Goal: Task Accomplishment & Management: Use online tool/utility

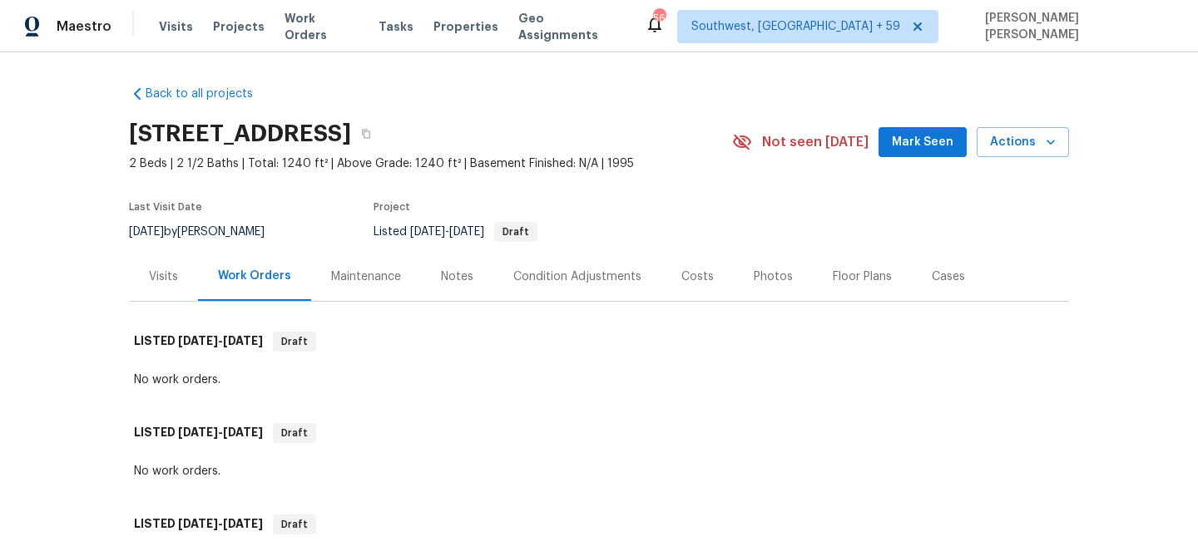
click at [314, 26] on span "Work Orders" at bounding box center [321, 26] width 74 height 33
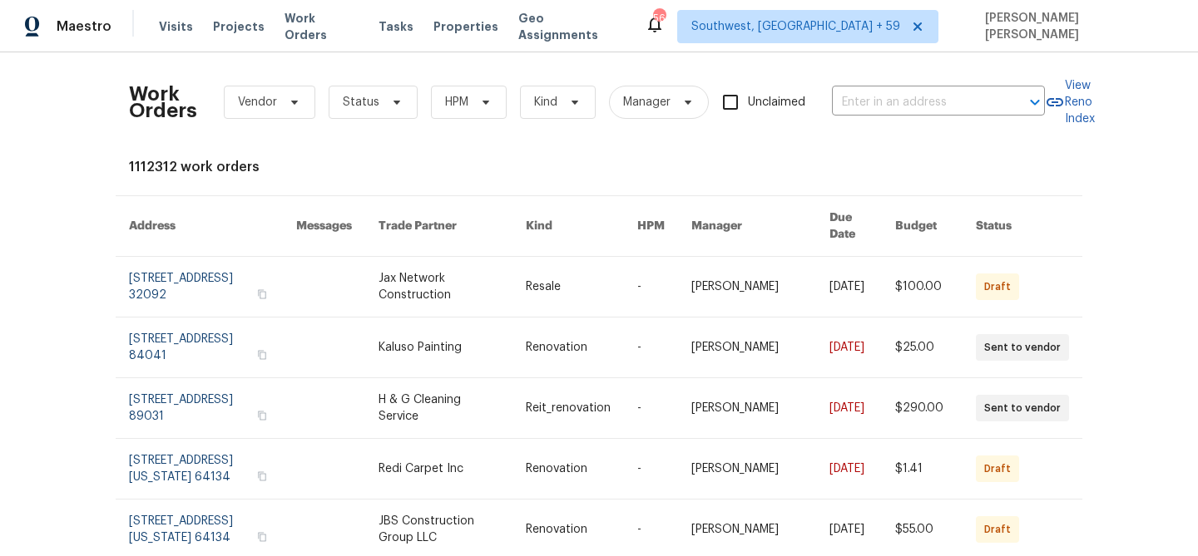
click at [941, 94] on input "text" at bounding box center [915, 103] width 166 height 26
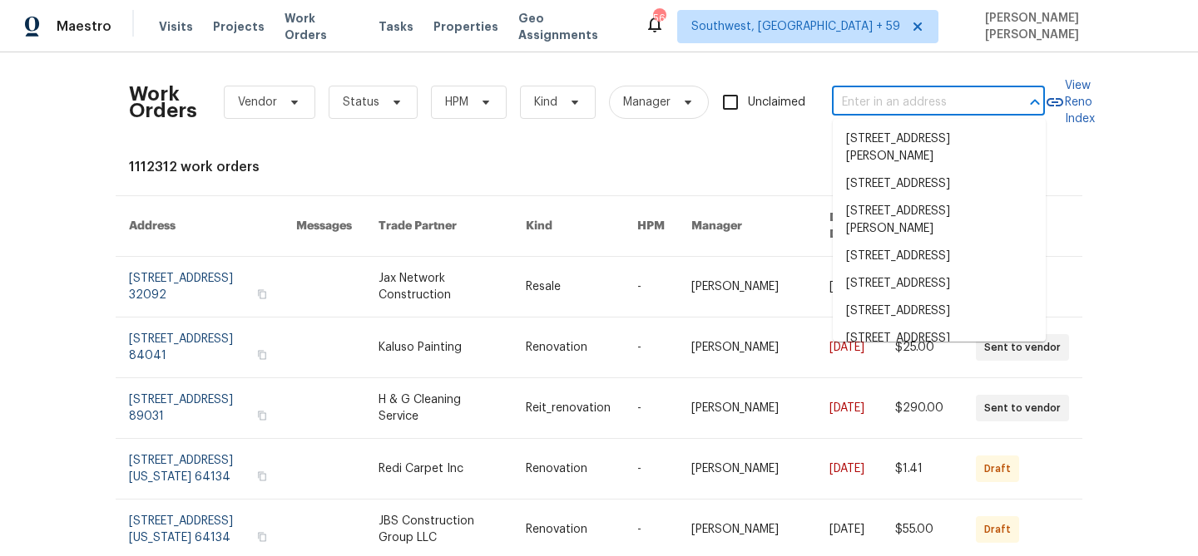
paste input "1105 Rountree Ct, Celina, TX 75009"
type input "1105 Rountree Ct, Celina, TX 75009"
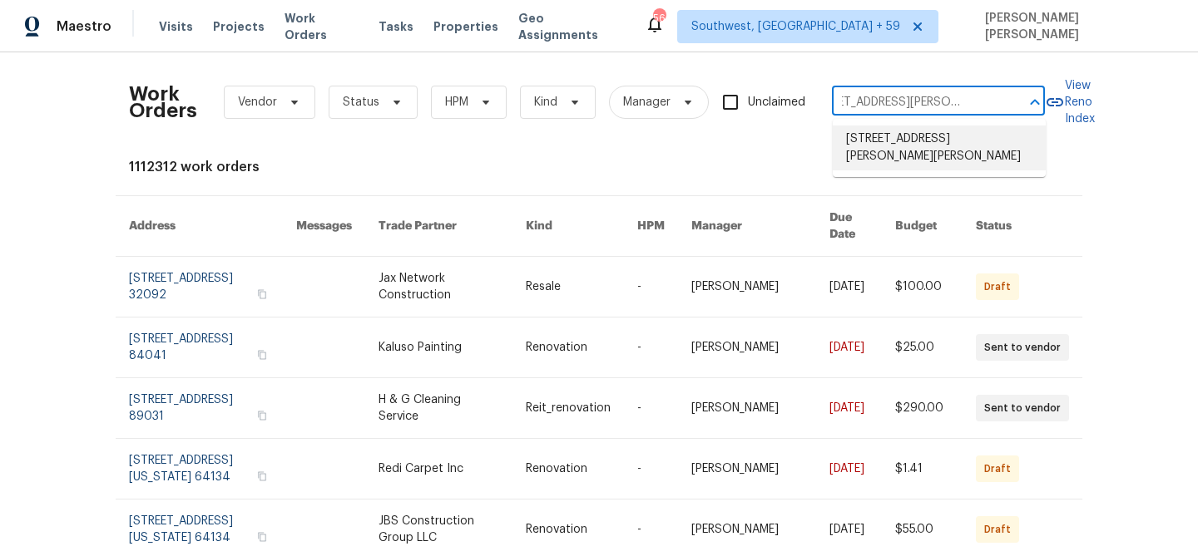
click at [943, 153] on li "1105 Rountree Ct, Celina, TX 75009" at bounding box center [938, 148] width 213 height 45
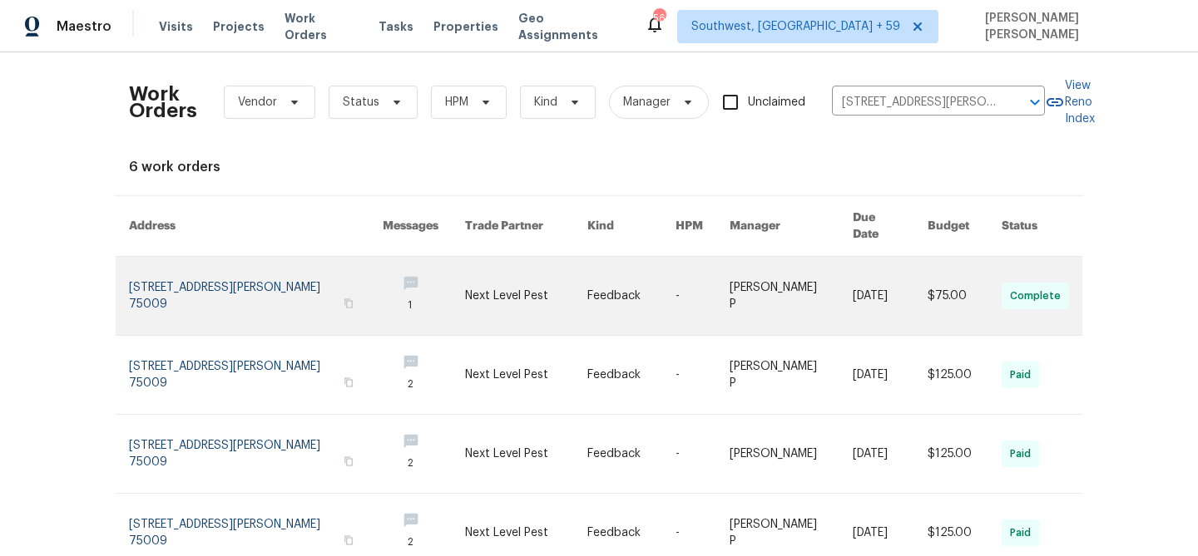
click at [862, 264] on link at bounding box center [889, 296] width 75 height 78
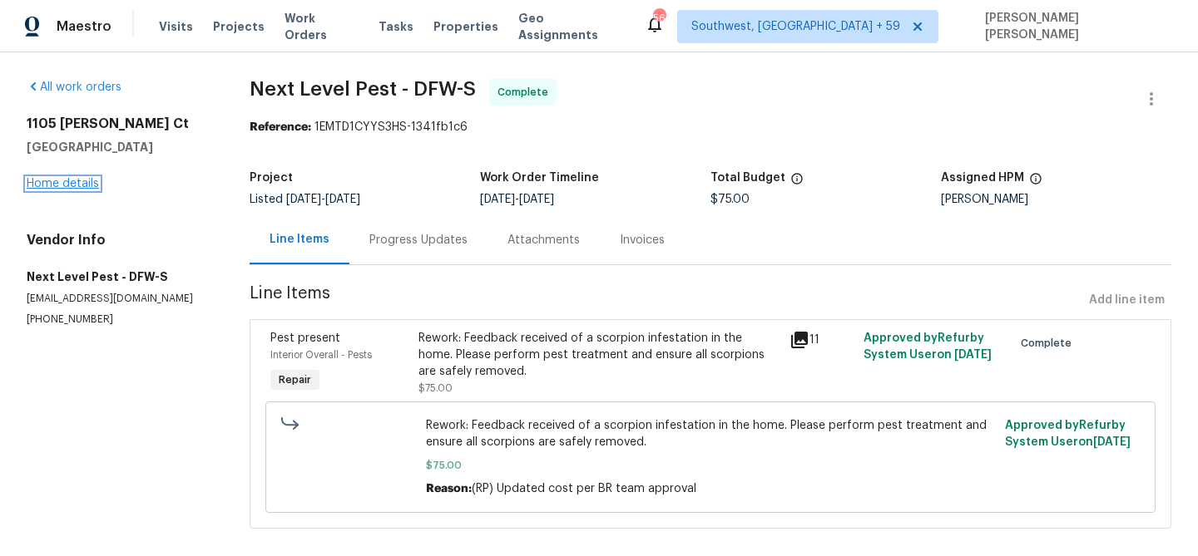
click at [68, 182] on link "Home details" at bounding box center [63, 184] width 72 height 12
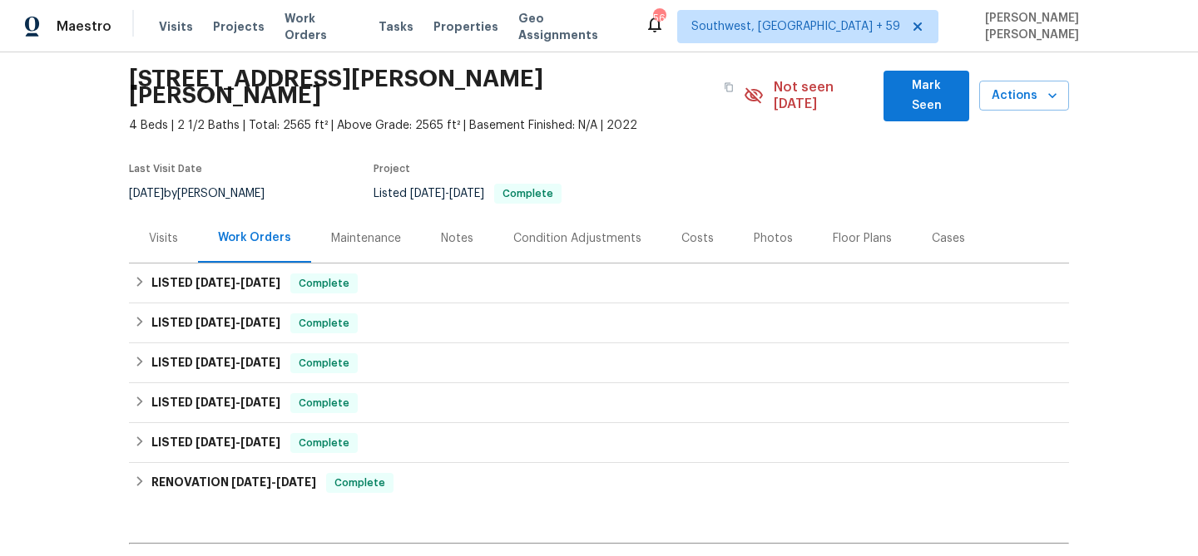
scroll to position [92, 0]
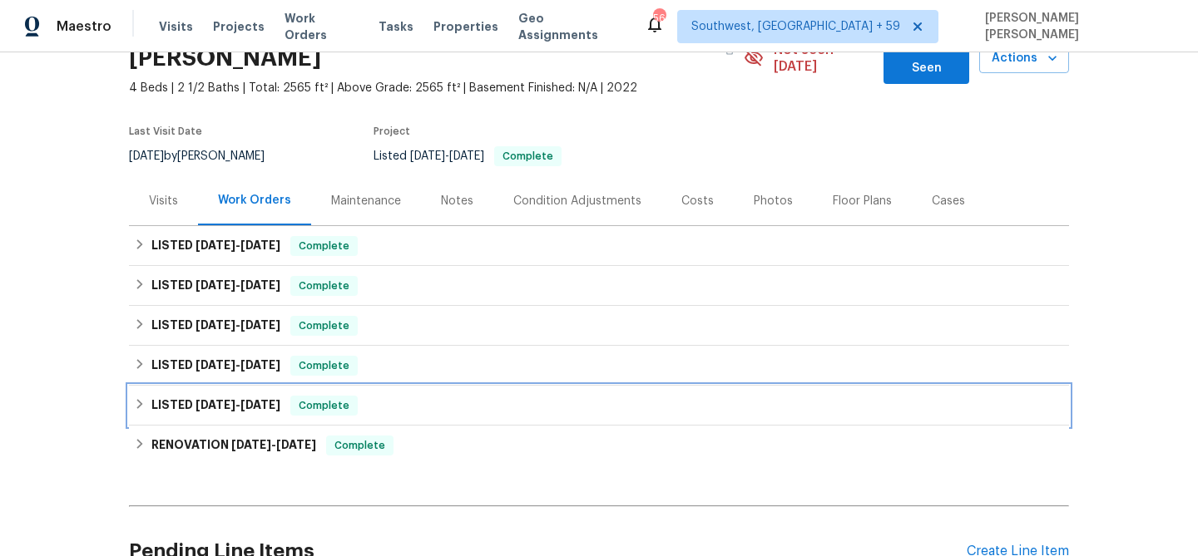
click at [317, 398] on span "Complete" at bounding box center [324, 406] width 64 height 17
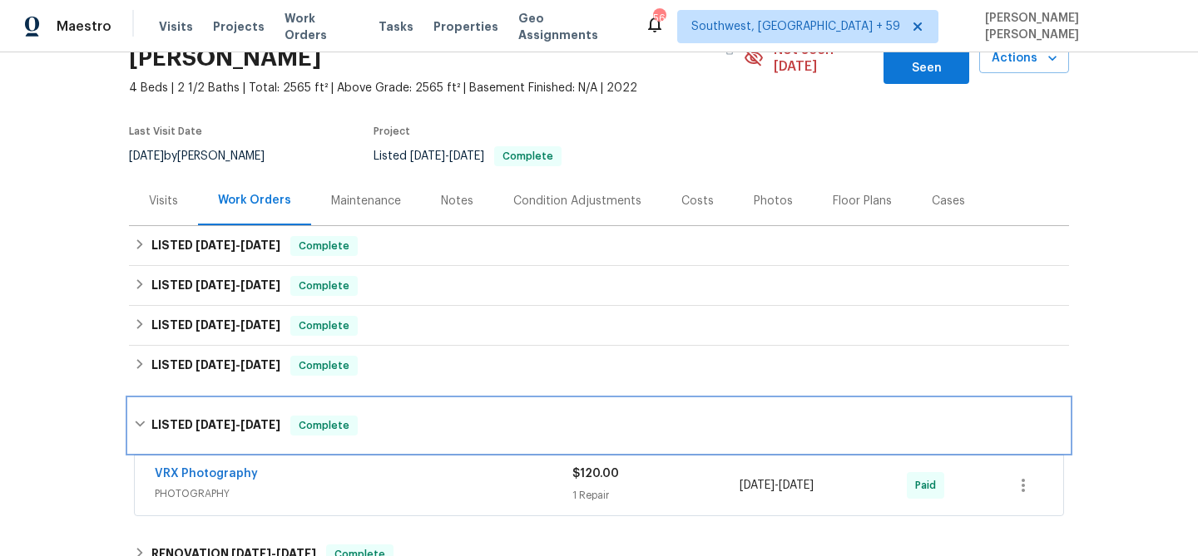
click at [327, 399] on div "LISTED 3/11/25 - 3/12/25 Complete" at bounding box center [599, 425] width 940 height 53
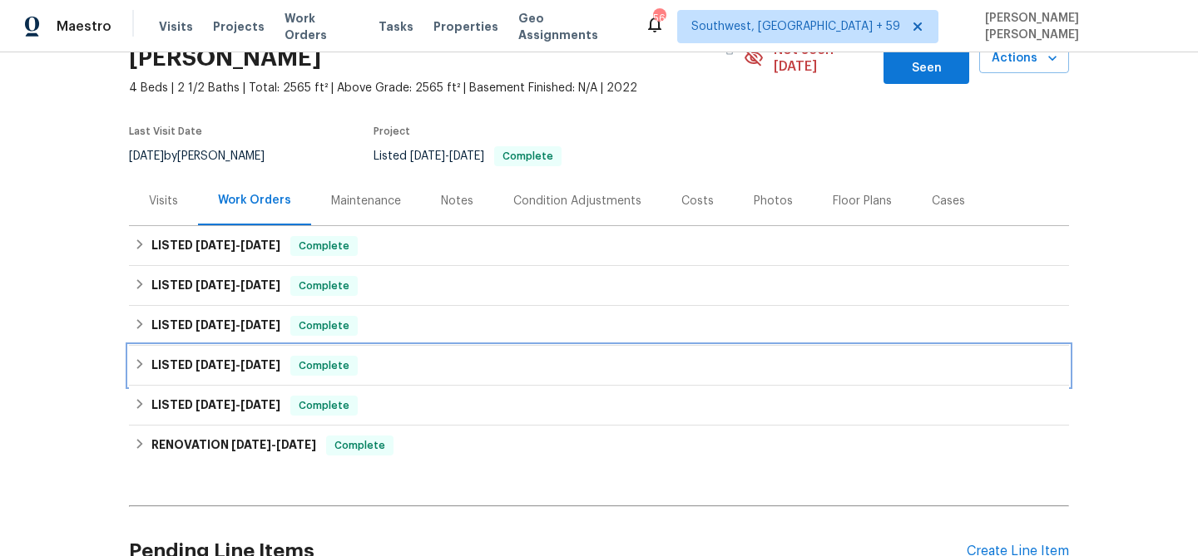
click at [346, 360] on div "LISTED 6/2/25 - 6/3/25 Complete" at bounding box center [599, 366] width 940 height 40
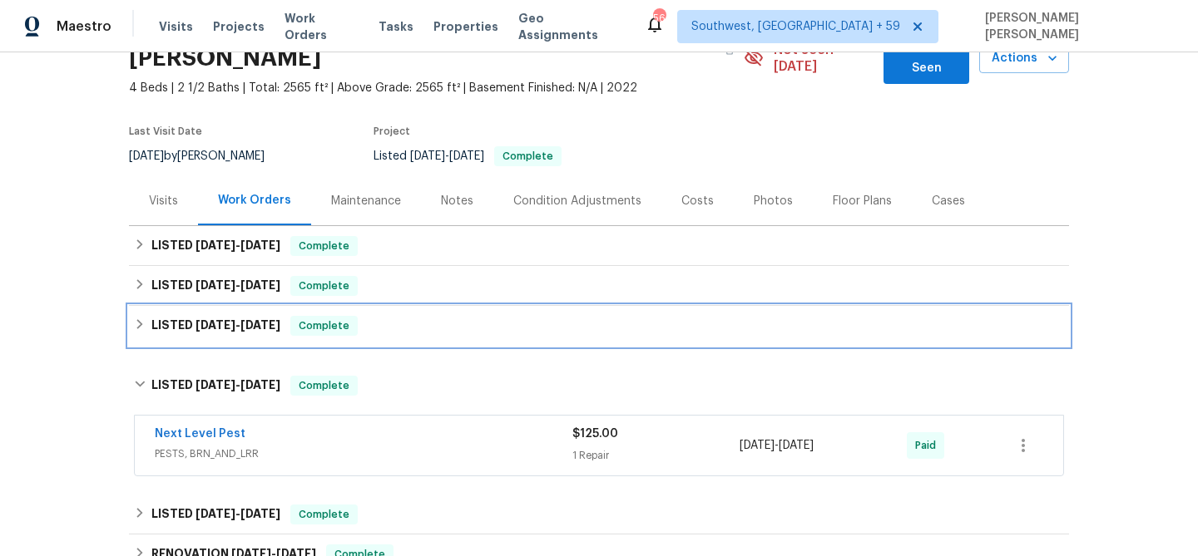
click at [379, 316] on div "LISTED 6/11/25 - 6/13/25 Complete" at bounding box center [599, 326] width 930 height 20
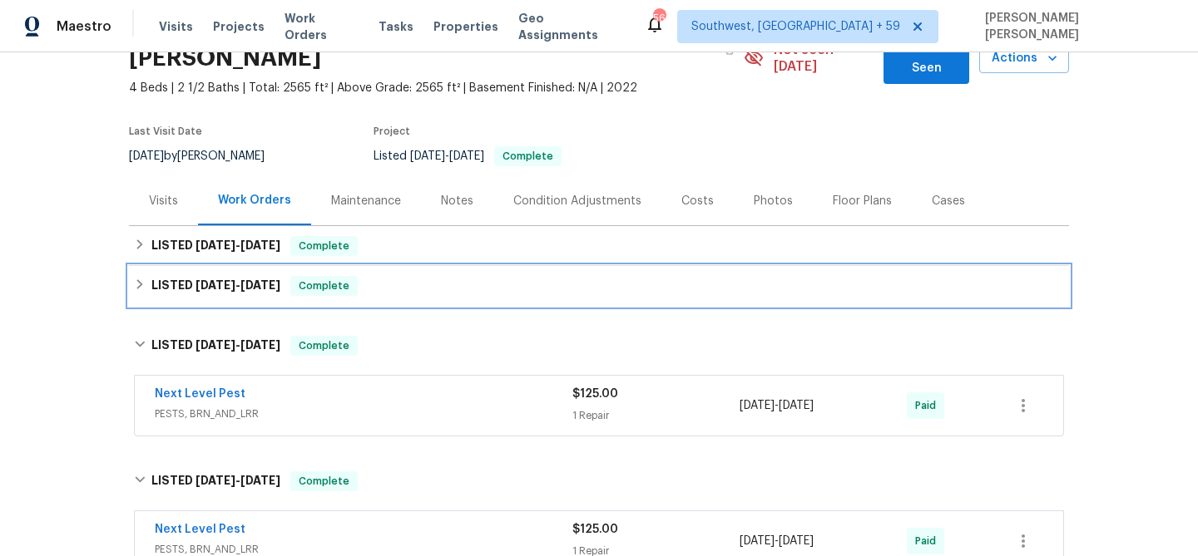
click at [407, 276] on div "LISTED 7/8/25 - 7/11/25 Complete" at bounding box center [599, 286] width 930 height 20
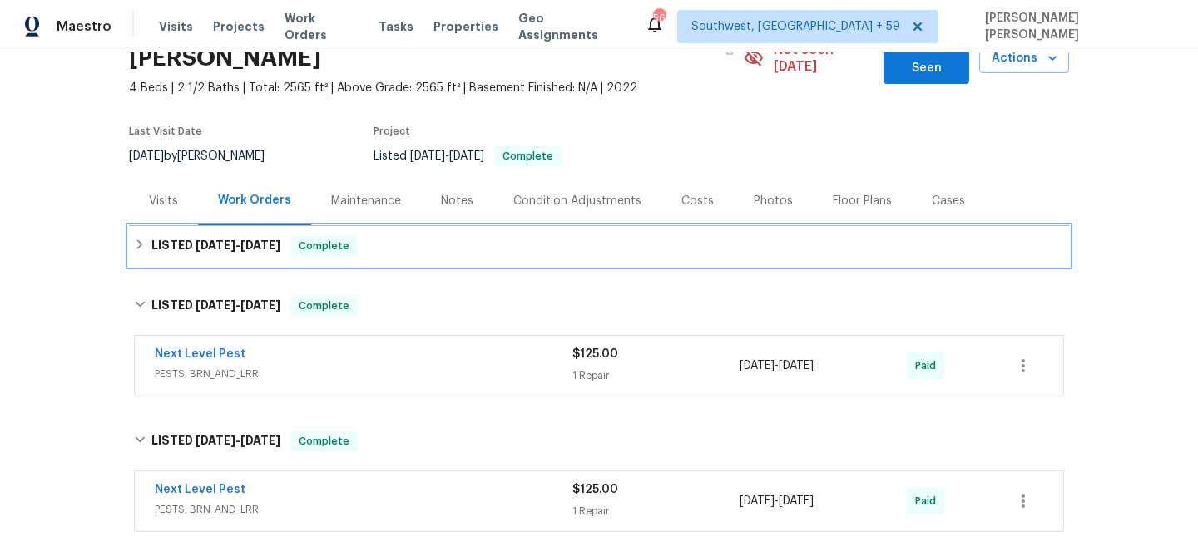
click at [447, 238] on div "LISTED 8/11/25 - 8/13/25 Complete" at bounding box center [599, 246] width 930 height 20
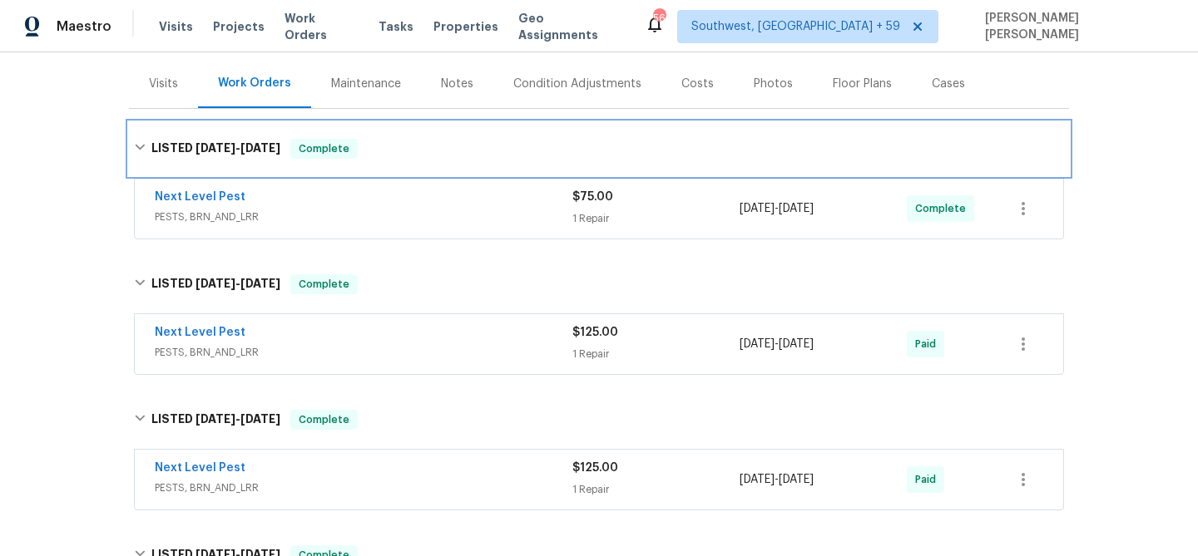
scroll to position [472, 0]
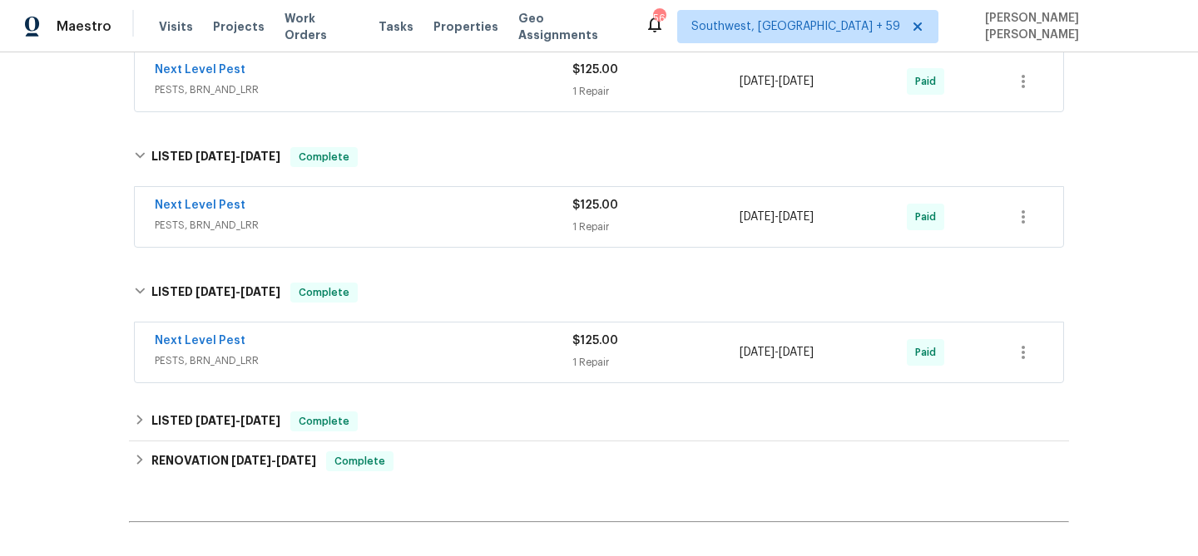
click at [467, 333] on div "Next Level Pest" at bounding box center [363, 343] width 417 height 20
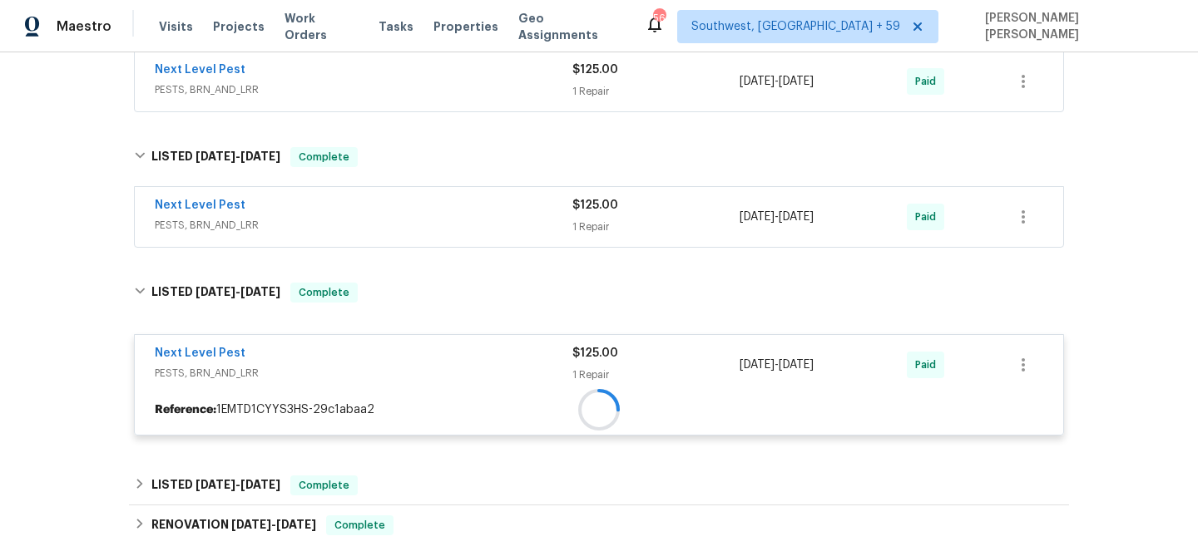
click at [502, 197] on div "Next Level Pest" at bounding box center [363, 207] width 417 height 20
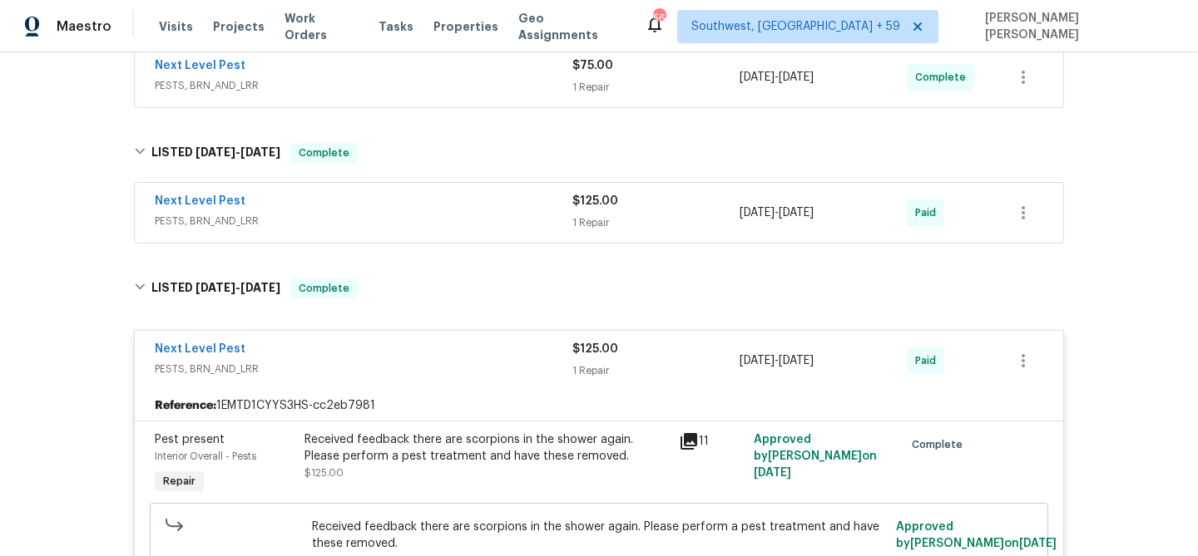
click at [517, 193] on div "Next Level Pest" at bounding box center [363, 203] width 417 height 20
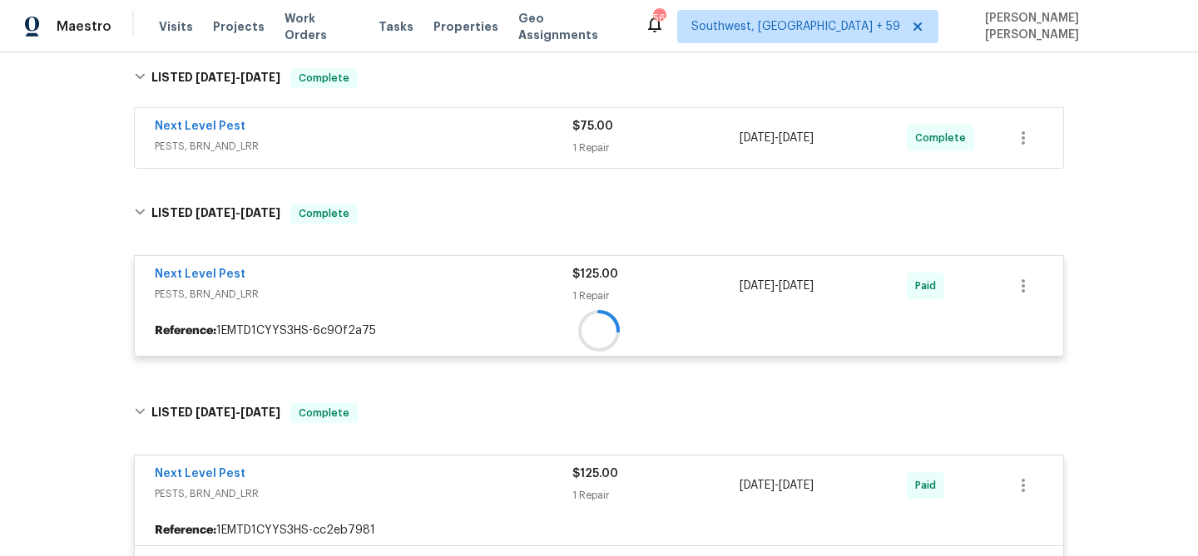
scroll to position [258, 0]
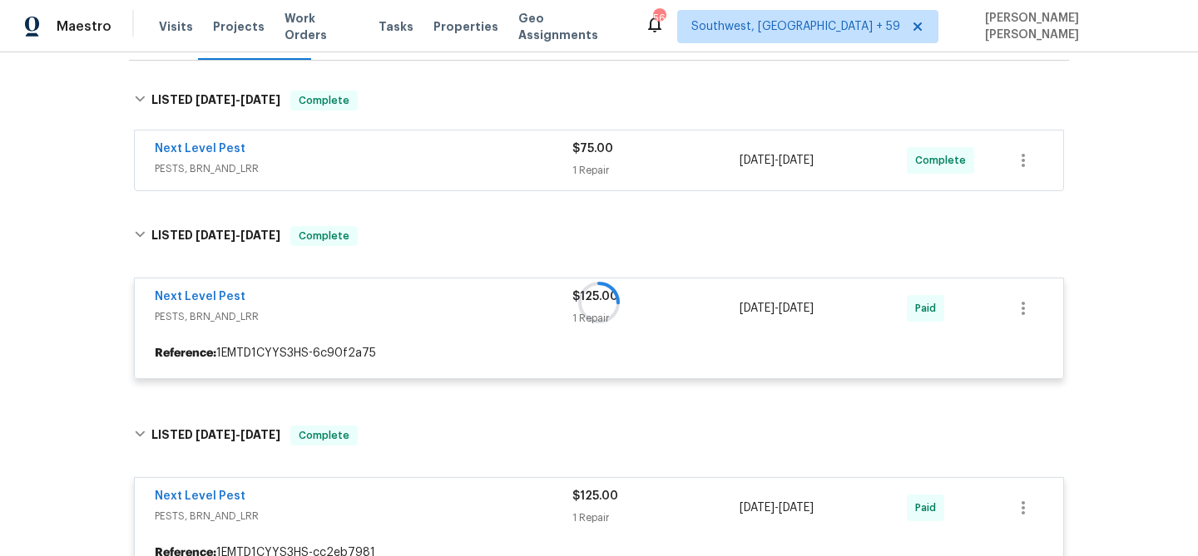
click at [535, 161] on span "PESTS, BRN_AND_LRR" at bounding box center [363, 169] width 417 height 17
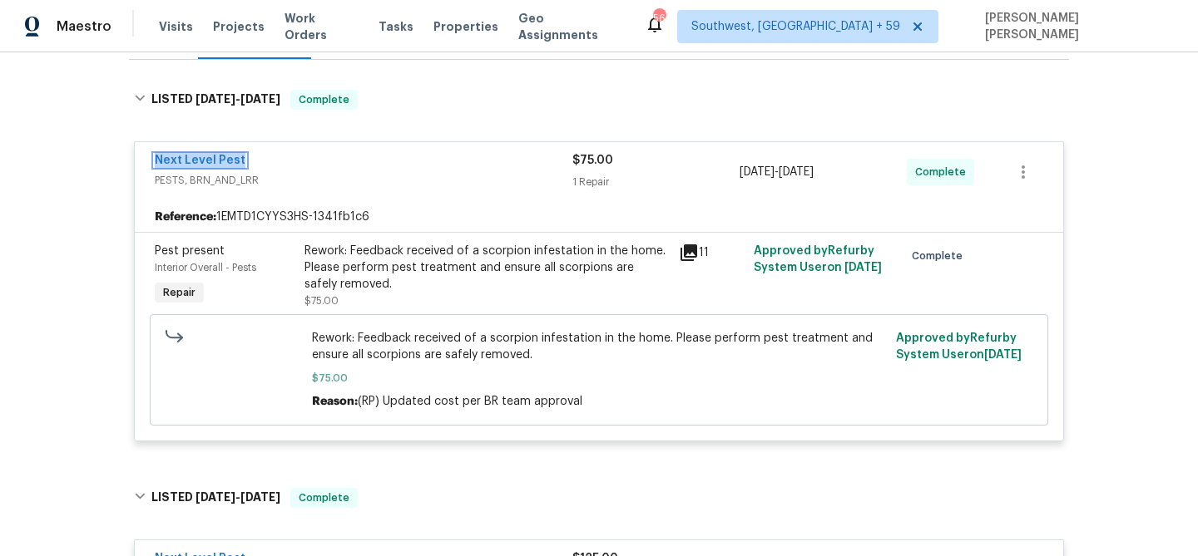
scroll to position [272, 0]
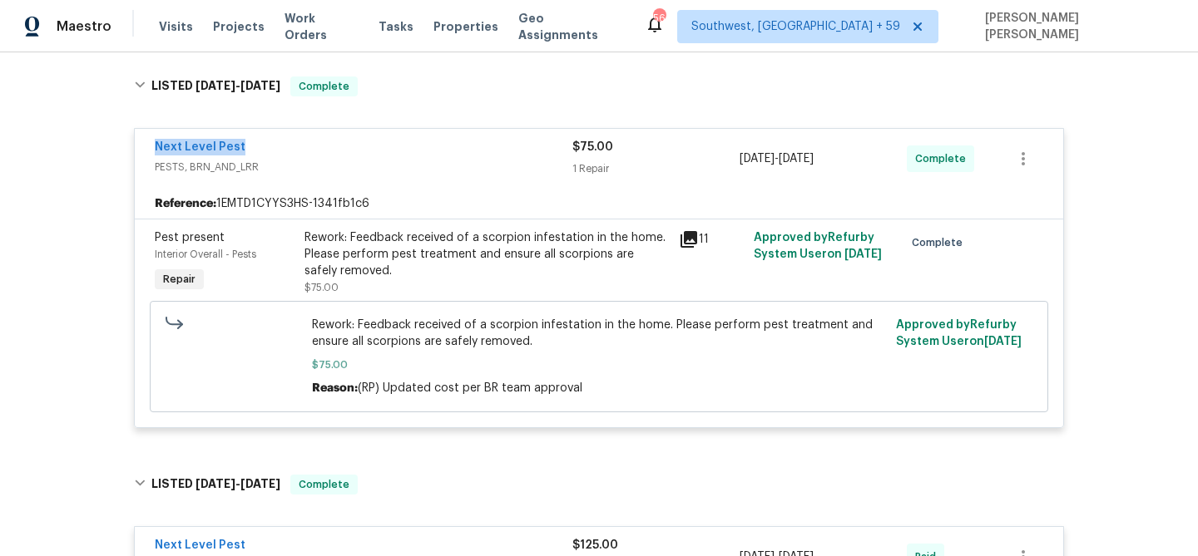
click at [372, 159] on span "PESTS, BRN_AND_LRR" at bounding box center [363, 167] width 417 height 17
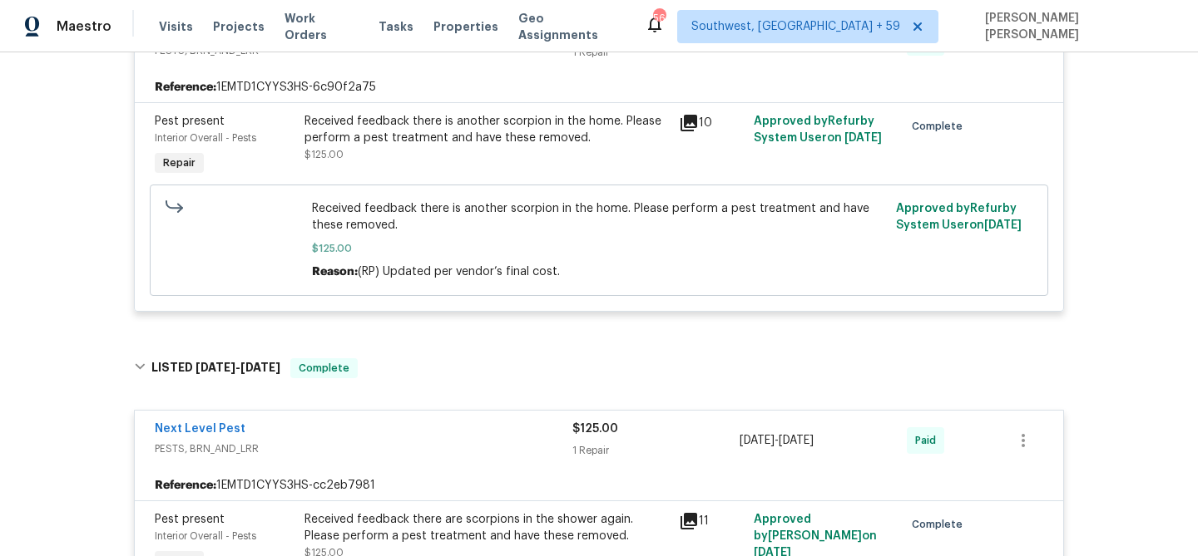
scroll to position [526, 0]
click at [321, 26] on span "Work Orders" at bounding box center [321, 26] width 74 height 33
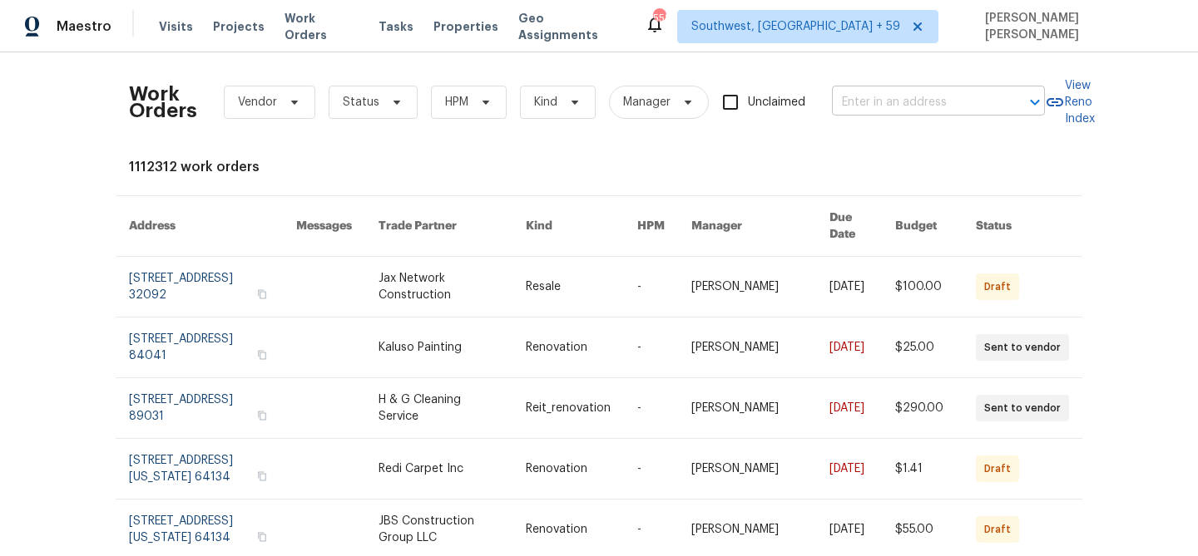
click at [872, 102] on input "text" at bounding box center [915, 103] width 166 height 26
paste input "620 W Solana Cir Unit 1B, Solana Beach, CA 92075"
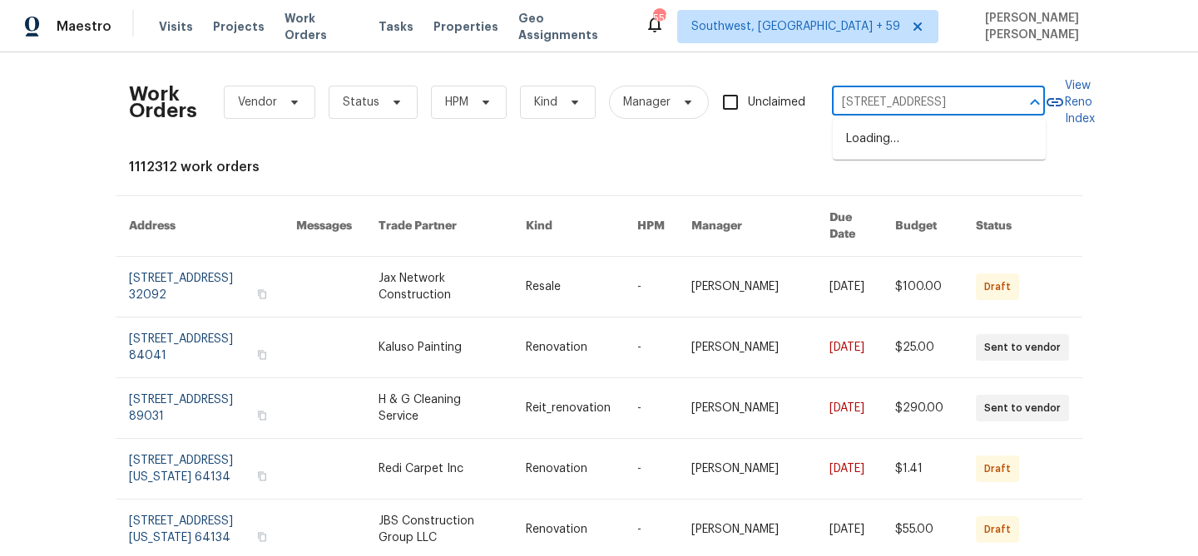
scroll to position [0, 117]
click at [859, 101] on input "620 W Solana Cir Unit 1B, Solana Beach, CA 92075" at bounding box center [915, 103] width 166 height 26
type input "620 W Solana Cir, Solana Beach, CA 92075"
click at [951, 153] on li "620 W Solana Cir Unit 1B, Solana Beach, CA 92075" at bounding box center [938, 139] width 213 height 27
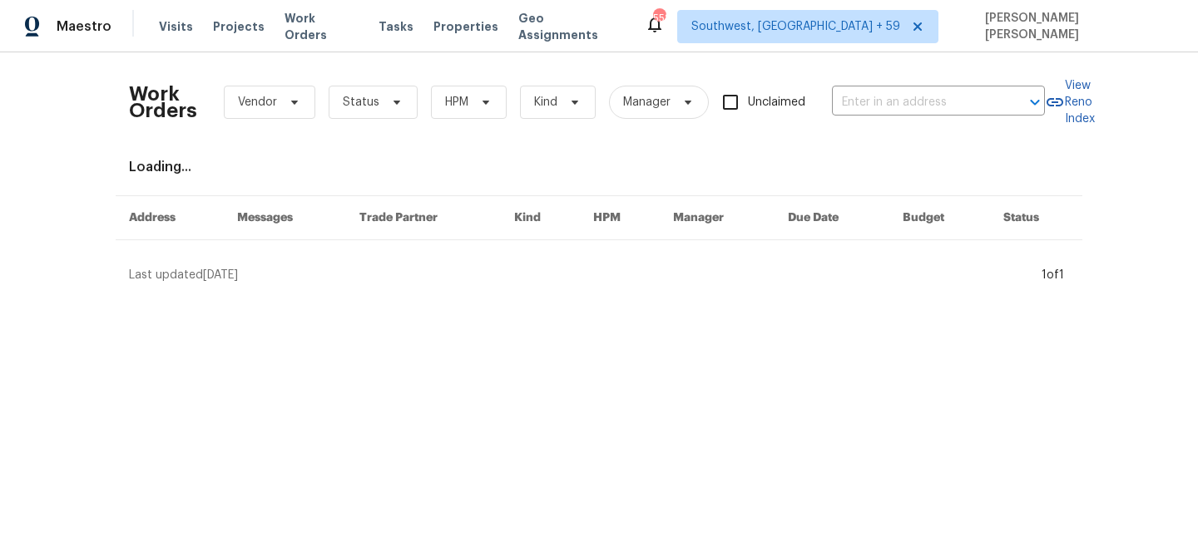
type input "620 W Solana Cir Unit 1B, Solana Beach, CA 92075"
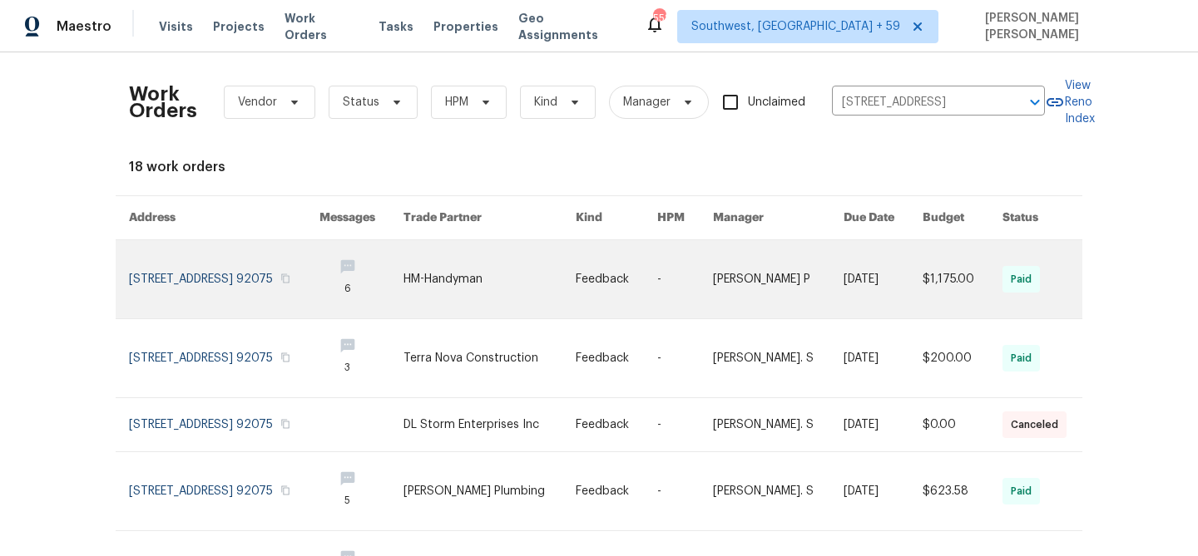
click at [891, 264] on link at bounding box center [882, 279] width 79 height 78
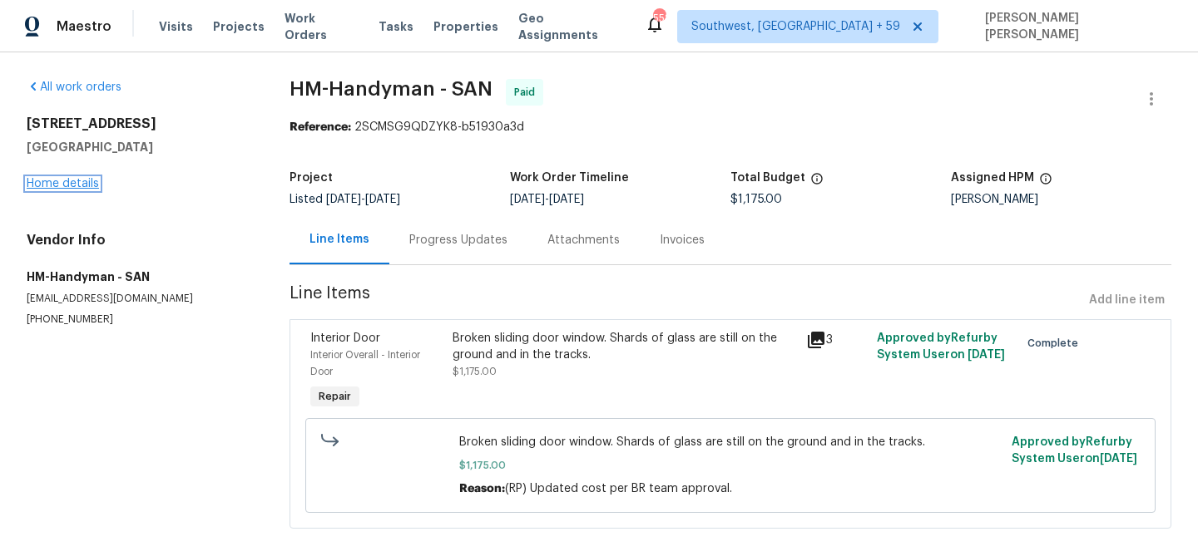
click at [52, 181] on link "Home details" at bounding box center [63, 184] width 72 height 12
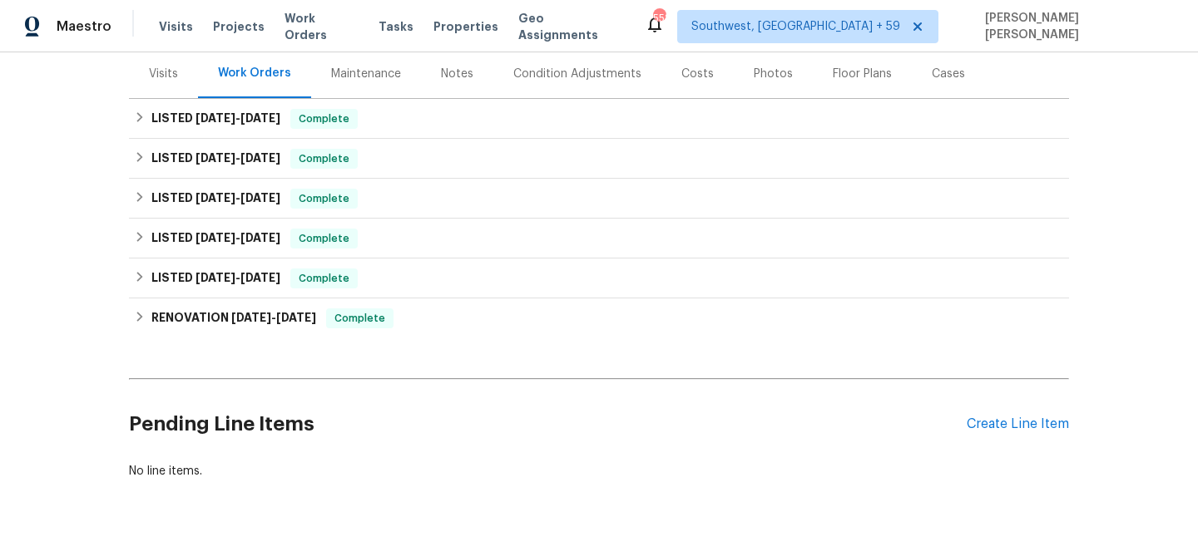
scroll to position [207, 0]
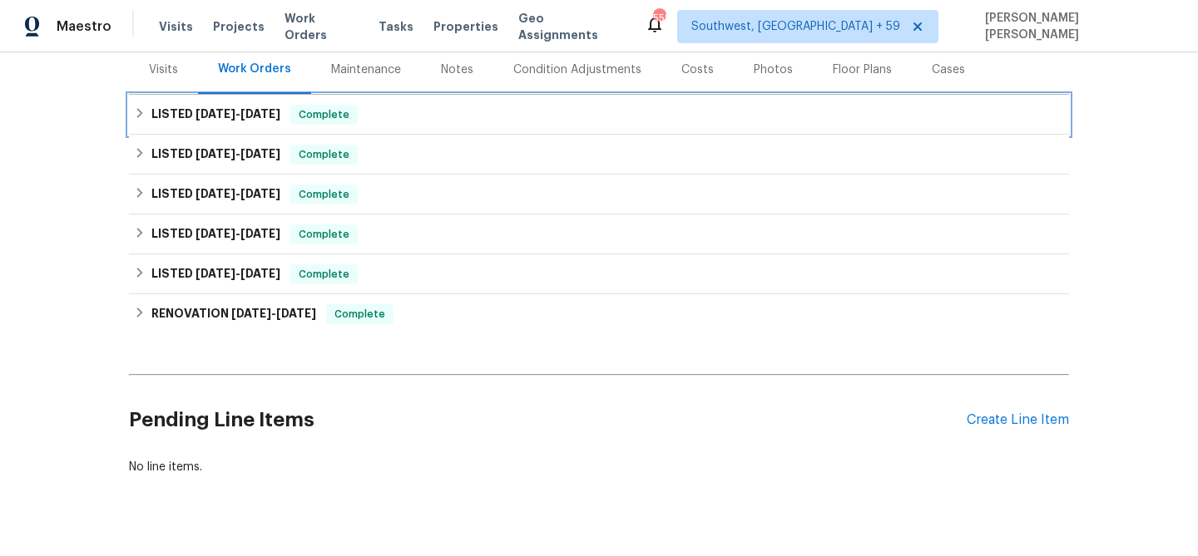
click at [356, 121] on span "Complete" at bounding box center [324, 114] width 64 height 17
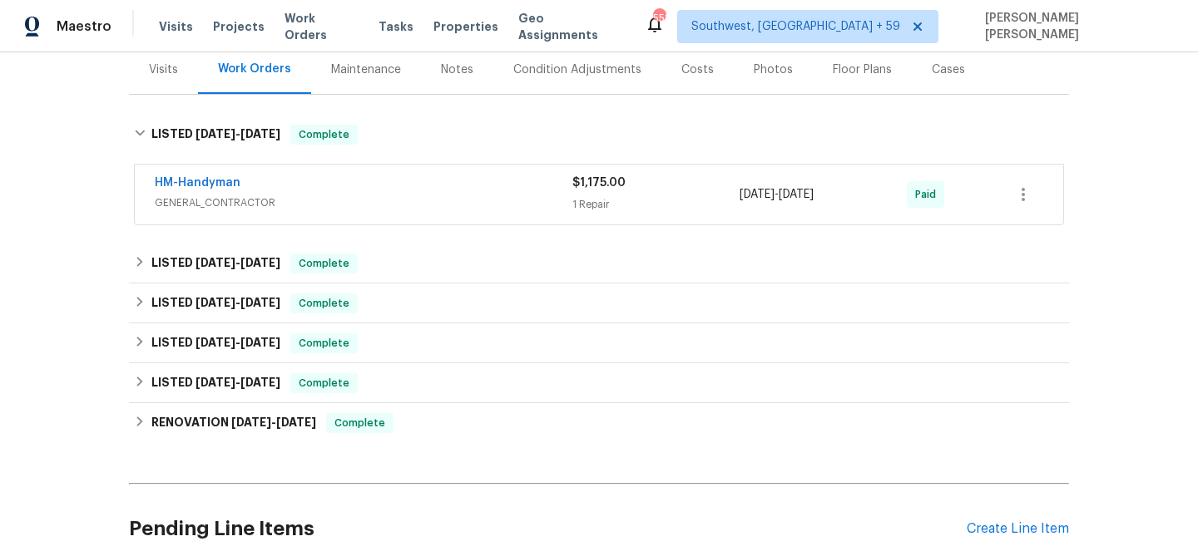
click at [385, 178] on div "HM-Handyman" at bounding box center [363, 185] width 417 height 20
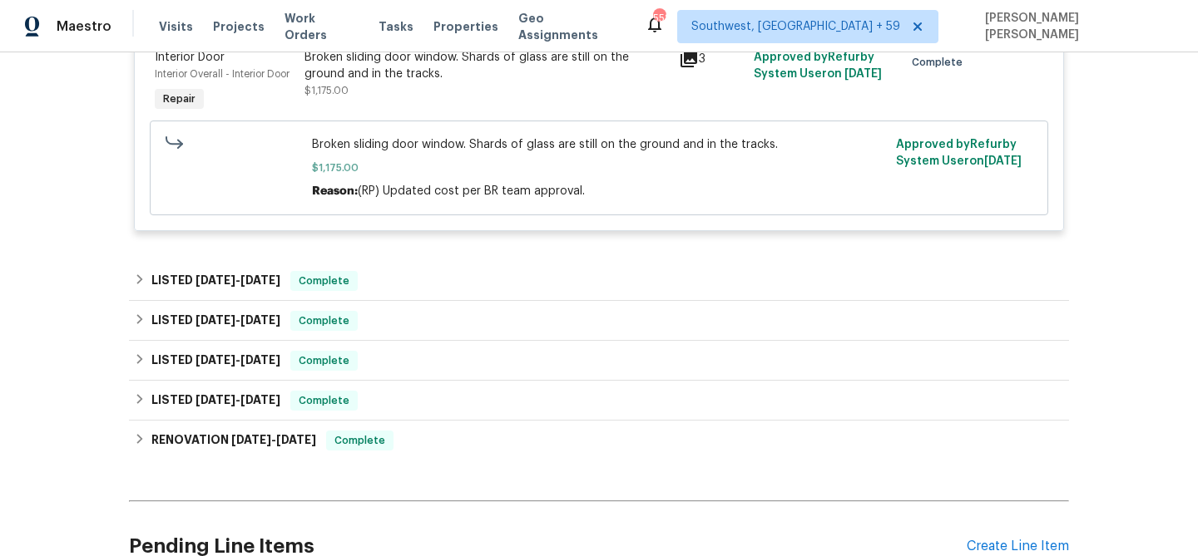
scroll to position [412, 0]
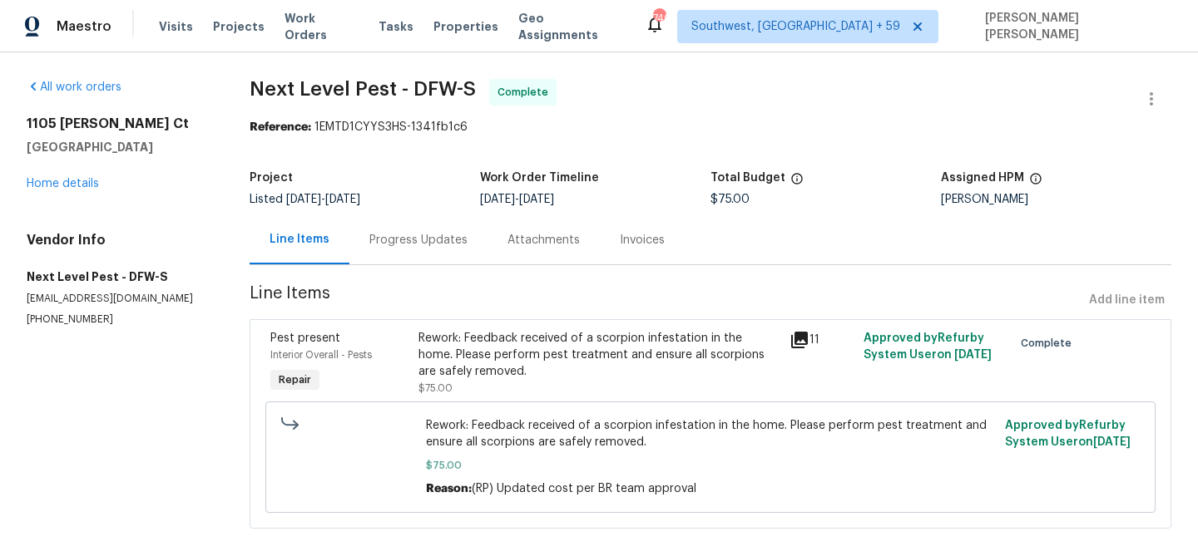
click at [431, 232] on div "Progress Updates" at bounding box center [418, 240] width 98 height 17
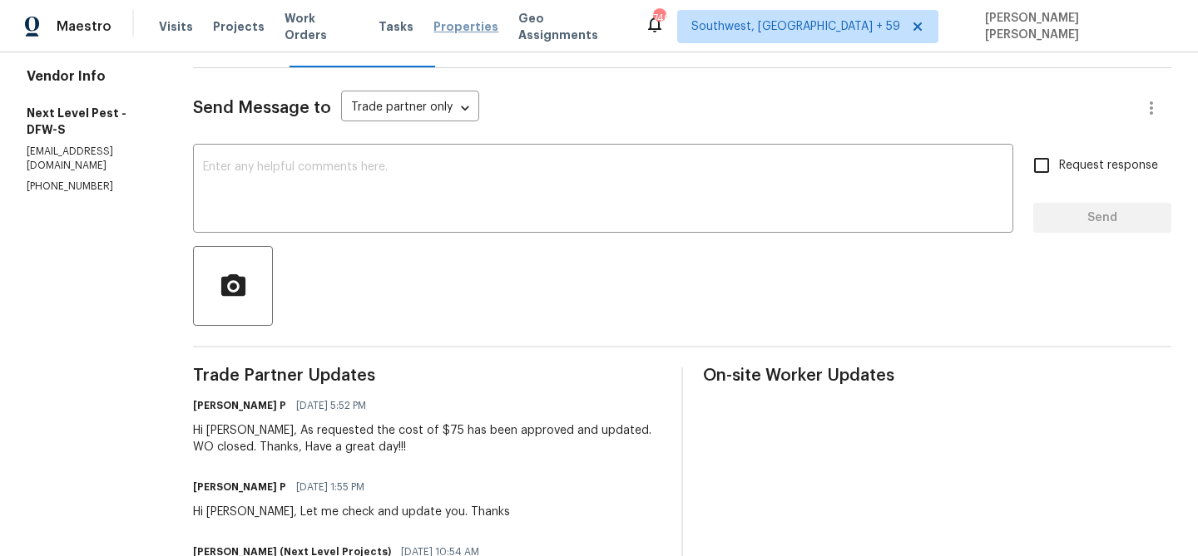
scroll to position [130, 0]
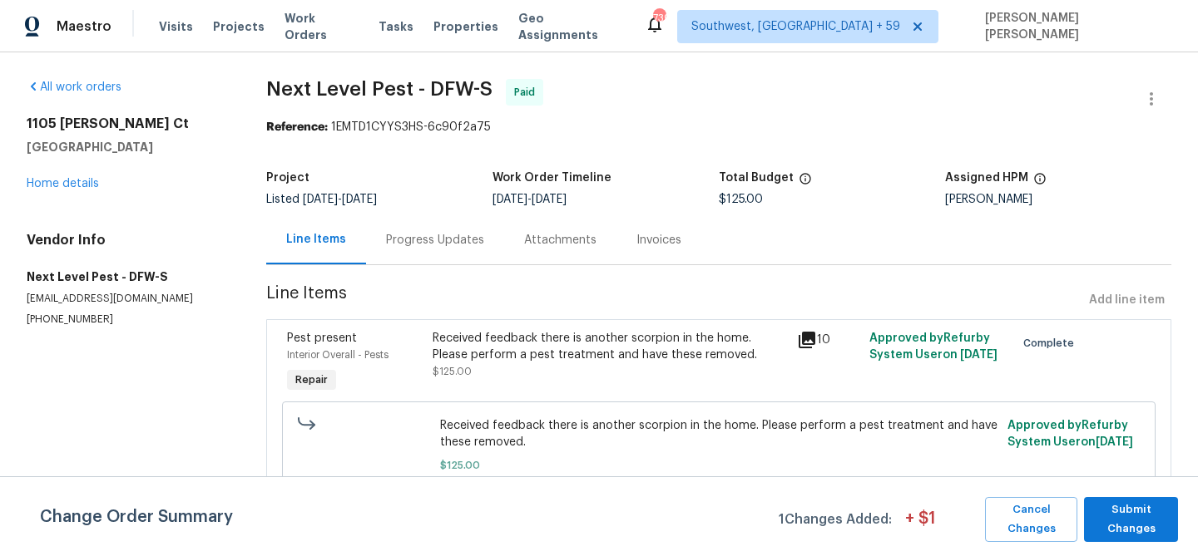
click at [427, 212] on div "Project Listed [DATE] - [DATE] Work Order Timeline [DATE] - [DATE] Total Budget…" at bounding box center [718, 188] width 905 height 53
click at [434, 246] on div "Progress Updates" at bounding box center [435, 240] width 98 height 17
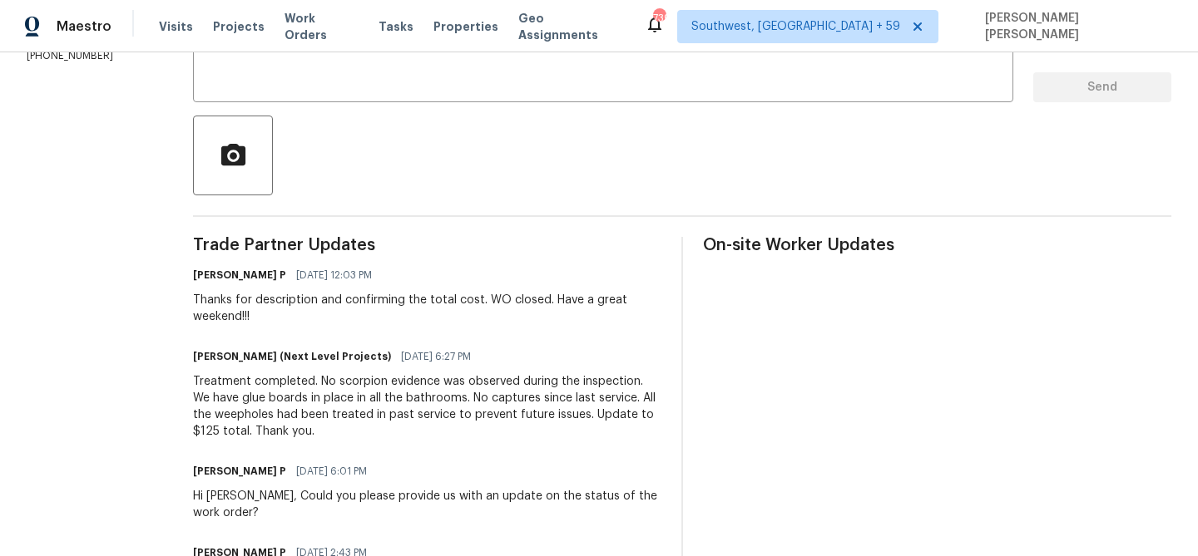
scroll to position [551, 0]
